Goal: Task Accomplishment & Management: Complete application form

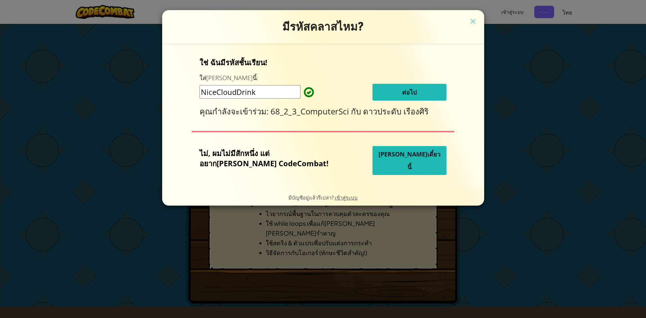
click at [402, 93] on span "ต่อไป" at bounding box center [409, 92] width 14 height 8
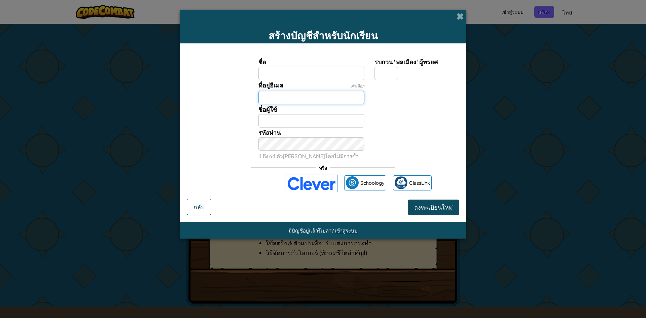
click at [346, 96] on input "ที่อยู่อีเมล" at bounding box center [312, 97] width 106 height 13
click at [267, 121] on input "ชื่อผู้ใช้" at bounding box center [312, 120] width 106 height 13
click at [273, 78] on input "ชื่อ" at bounding box center [312, 73] width 106 height 13
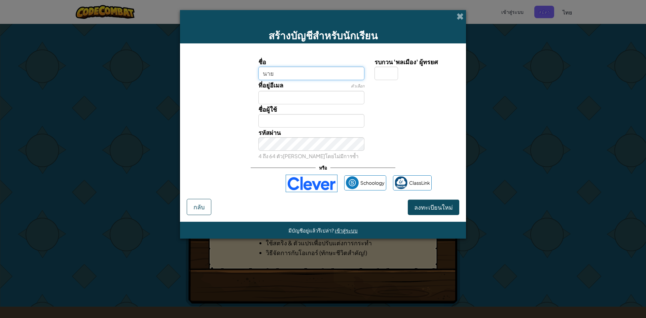
type input "นาย"
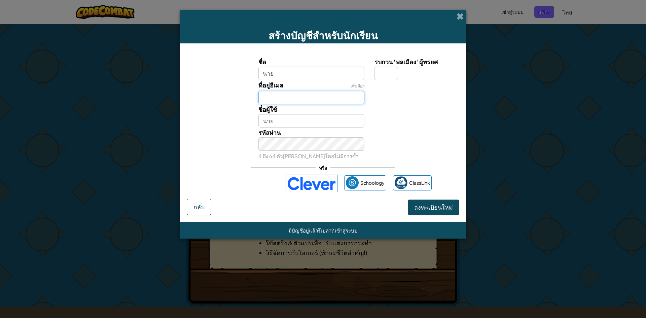
click at [295, 94] on input "ที่อยู่อีเมล" at bounding box center [312, 97] width 106 height 13
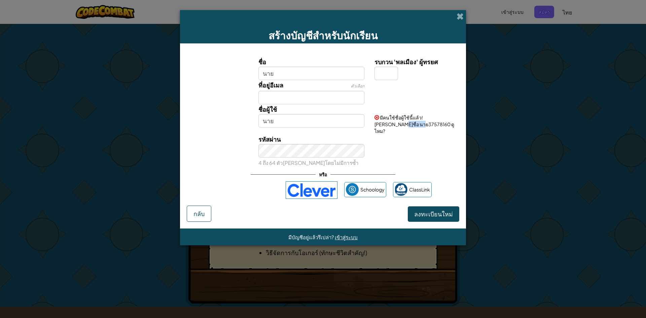
drag, startPoint x: 383, startPoint y: 125, endPoint x: 406, endPoint y: 123, distance: 23.0
click at [406, 123] on span "มีคนใช้ชื่อผู้ใช้นี้แล้ว! [PERSON_NAME]ชื่อ นาย37578160 ดูไหม?" at bounding box center [415, 124] width 80 height 20
copy span "37578160"
click at [312, 102] on input "ที่อยู่อีเมล" at bounding box center [312, 97] width 106 height 13
paste input "37578160"
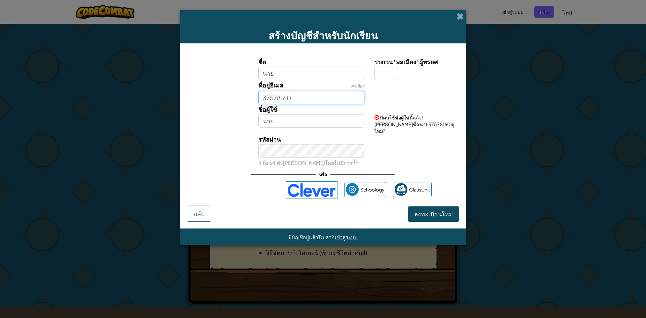
type input "37578160"
click at [389, 72] on input "รบกวน 'พลเมือง' ผู้ทรยศ" at bounding box center [387, 73] width 24 height 13
click at [387, 76] on input "รบกวน 'พลเมือง' ผู้ทรยศ" at bounding box center [387, 73] width 24 height 13
type input "น"
type input "ร"
